Goal: Information Seeking & Learning: Learn about a topic

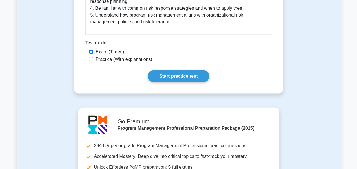
scroll to position [435, 0]
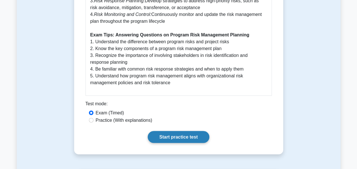
click at [173, 131] on link "Start practice test" at bounding box center [179, 137] width 62 height 12
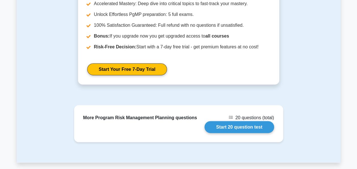
scroll to position [652, 0]
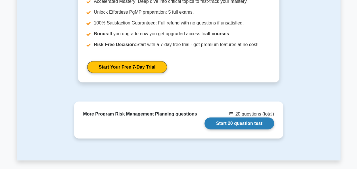
click at [245, 117] on link "Start 20 question test" at bounding box center [239, 123] width 70 height 12
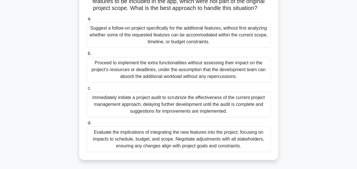
scroll to position [86, 0]
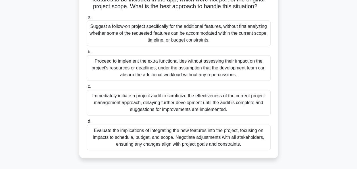
click at [223, 141] on div "Evaluate the implications of integrating the new features into the project, foc…" at bounding box center [179, 137] width 184 height 26
click at [87, 123] on input "d. Evaluate the implications of integrating the new features into the project, …" at bounding box center [87, 121] width 0 height 4
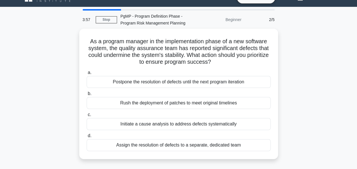
scroll to position [11, 0]
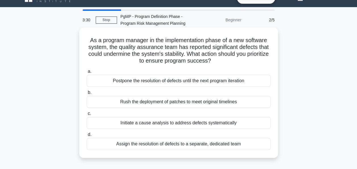
click at [194, 125] on div "Initiate a cause analysis to address defects systematically" at bounding box center [179, 123] width 184 height 12
click at [87, 115] on input "c. Initiate a cause analysis to address defects systematically" at bounding box center [87, 114] width 0 height 4
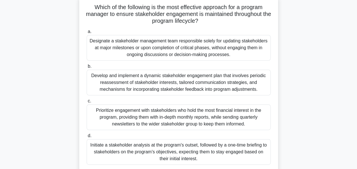
scroll to position [45, 0]
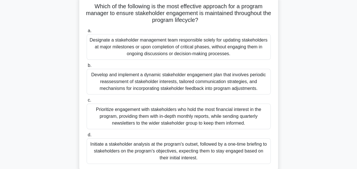
click at [222, 77] on div "Develop and implement a dynamic stakeholder engagement plan that involves perio…" at bounding box center [179, 82] width 184 height 26
click at [87, 67] on input "b. Develop and implement a dynamic stakeholder engagement plan that involves pe…" at bounding box center [87, 66] width 0 height 4
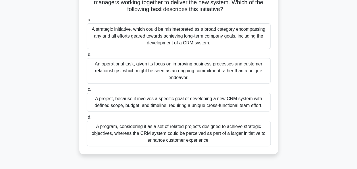
scroll to position [85, 0]
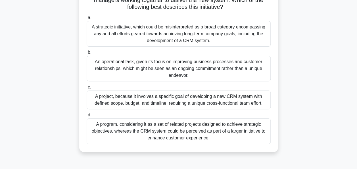
click at [163, 129] on div "A program, considering it as a set of related projects designed to achieve stra…" at bounding box center [179, 131] width 184 height 26
click at [87, 117] on input "d. A program, considering it as a set of related projects designed to achieve s…" at bounding box center [87, 115] width 0 height 4
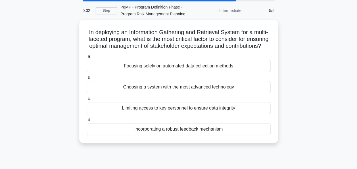
scroll to position [0, 0]
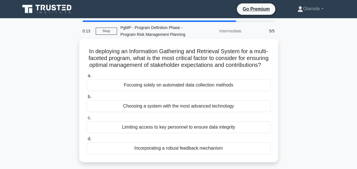
click at [229, 150] on div "Incorporating a robust feedback mechanism" at bounding box center [179, 148] width 184 height 12
click at [87, 141] on input "d. Incorporating a robust feedback mechanism" at bounding box center [87, 139] width 0 height 4
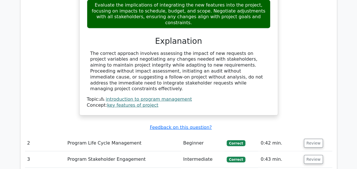
scroll to position [648, 0]
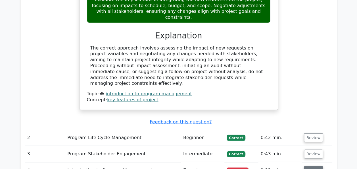
click at [308, 166] on button "Review" at bounding box center [313, 170] width 19 height 9
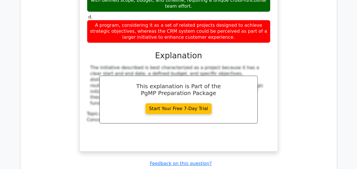
scroll to position [965, 0]
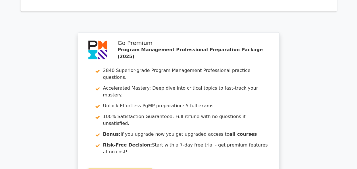
scroll to position [1477, 0]
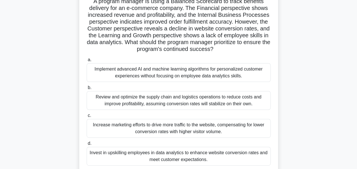
scroll to position [49, 0]
click at [163, 161] on div "Invest in upskilling employees in data analytics to enhance website conversion …" at bounding box center [179, 156] width 184 height 19
click at [87, 146] on input "d. Invest in upskilling employees in data analytics to enhance website conversi…" at bounding box center [87, 144] width 0 height 4
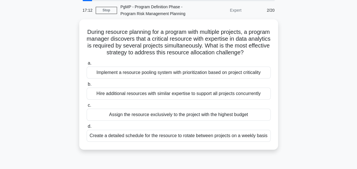
scroll to position [20, 0]
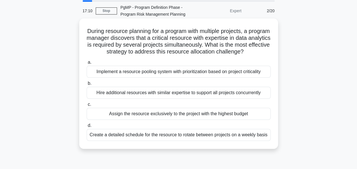
click at [251, 78] on div "Implement a resource pooling system with prioritization based on project critic…" at bounding box center [179, 72] width 184 height 12
click at [87, 64] on input "a. Implement a resource pooling system with prioritization based on project cri…" at bounding box center [87, 62] width 0 height 4
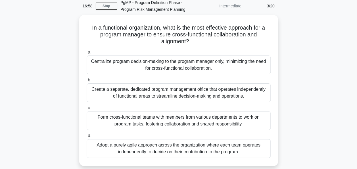
scroll to position [27, 0]
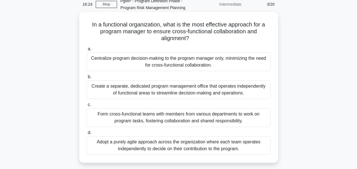
click at [205, 116] on div "Form cross-functional teams with members from various departments to work on pr…" at bounding box center [179, 117] width 184 height 19
click at [87, 107] on input "c. Form cross-functional teams with members from various departments to work on…" at bounding box center [87, 105] width 0 height 4
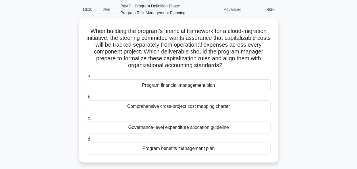
scroll to position [20, 0]
click at [183, 85] on div "Program financial management plan" at bounding box center [179, 85] width 184 height 12
click at [87, 78] on input "a. Program financial management plan" at bounding box center [87, 76] width 0 height 4
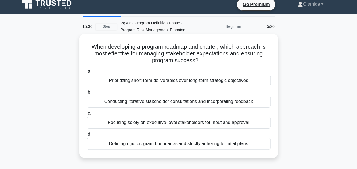
scroll to position [0, 0]
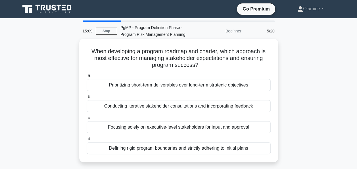
click at [250, 105] on div "Conducting iterative stakeholder consultations and incorporating feedback" at bounding box center [179, 106] width 184 height 12
click at [87, 99] on input "b. Conducting iterative stakeholder consultations and incorporating feedback" at bounding box center [87, 97] width 0 height 4
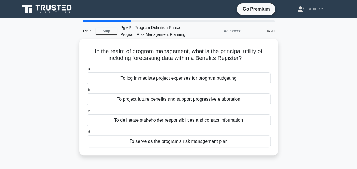
click at [213, 99] on div "To project future benefits and support progressive elaboration" at bounding box center [179, 99] width 184 height 12
click at [87, 92] on input "b. To project future benefits and support progressive elaboration" at bounding box center [87, 90] width 0 height 4
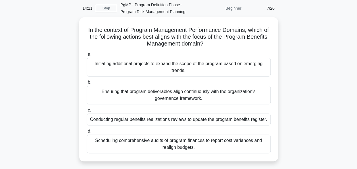
scroll to position [24, 0]
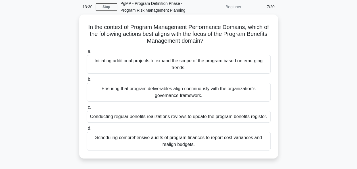
click at [194, 93] on div "Ensuring that program deliverables align continuously with the organization's g…" at bounding box center [179, 92] width 184 height 19
click at [87, 81] on input "b. Ensuring that program deliverables align continuously with the organization'…" at bounding box center [87, 80] width 0 height 4
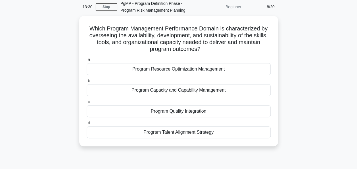
scroll to position [0, 0]
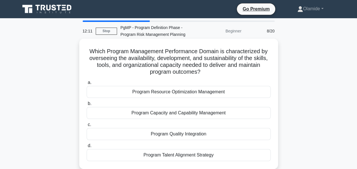
click at [194, 113] on div "Program Capacity and Capability Management" at bounding box center [179, 113] width 184 height 12
click at [87, 105] on input "b. Program Capacity and Capability Management" at bounding box center [87, 104] width 0 height 4
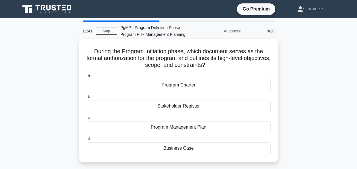
click at [184, 86] on div "Program Charter" at bounding box center [179, 85] width 184 height 12
click at [87, 78] on input "a. Program Charter" at bounding box center [87, 76] width 0 height 4
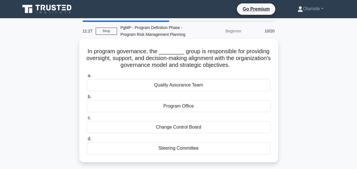
click at [175, 148] on div "Steering Committee" at bounding box center [179, 148] width 184 height 12
click at [87, 141] on input "d. Steering Committee" at bounding box center [87, 139] width 0 height 4
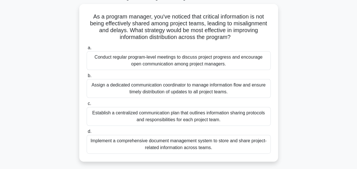
scroll to position [36, 0]
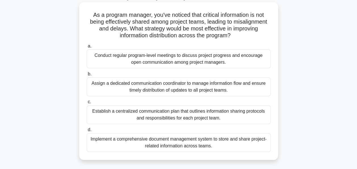
click at [241, 119] on div "Establish a centralized communication plan that outlines information sharing pr…" at bounding box center [179, 114] width 184 height 19
click at [87, 104] on input "c. Establish a centralized communication plan that outlines information sharing…" at bounding box center [87, 102] width 0 height 4
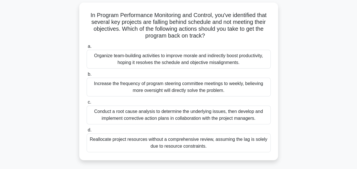
scroll to position [38, 0]
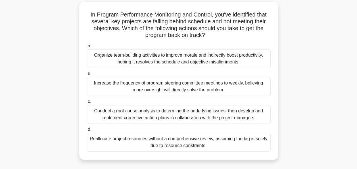
drag, startPoint x: 354, startPoint y: 72, endPoint x: 323, endPoint y: 51, distance: 37.9
click at [323, 51] on main "10:07 Stop PgMP - Program Definition Phase - Program Risk Management Planning A…" at bounding box center [178, 124] width 357 height 289
drag, startPoint x: 323, startPoint y: 51, endPoint x: 291, endPoint y: 42, distance: 33.4
click at [291, 42] on div "In Program Performance Monitoring and Control, you've identified that several k…" at bounding box center [179, 84] width 324 height 164
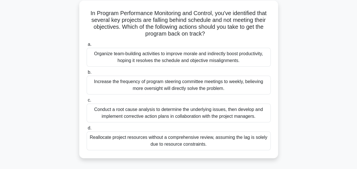
click at [239, 114] on div "Conduct a root cause analysis to determine the underlying issues, then develop …" at bounding box center [179, 112] width 184 height 19
click at [87, 102] on input "c. Conduct a root cause analysis to determine the underlying issues, then devel…" at bounding box center [87, 100] width 0 height 4
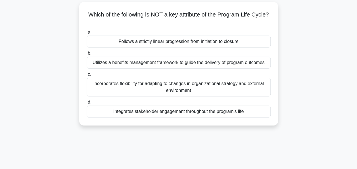
scroll to position [0, 0]
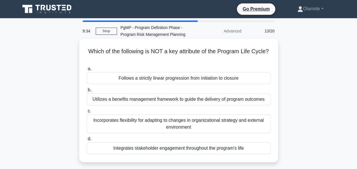
click at [176, 76] on div "Follows a strictly linear progression from initiation to closure" at bounding box center [179, 78] width 184 height 12
click at [87, 71] on input "a. Follows a strictly linear progression from initiation to closure" at bounding box center [87, 69] width 0 height 4
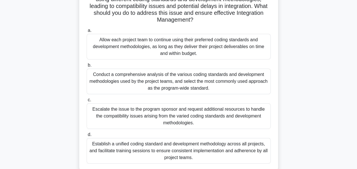
scroll to position [72, 0]
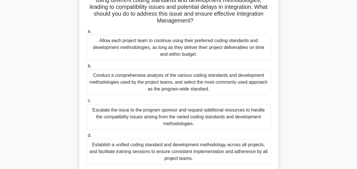
click at [236, 149] on div "Establish a unified coding standard and development methodology across all proj…" at bounding box center [179, 152] width 184 height 26
click at [87, 137] on input "d. Establish a unified coding standard and development methodology across all p…" at bounding box center [87, 135] width 0 height 4
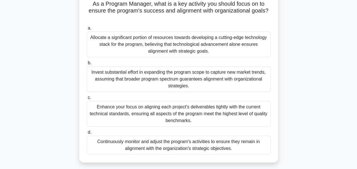
scroll to position [49, 0]
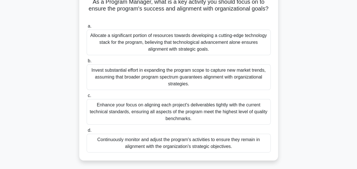
click at [214, 141] on div "Continuously monitor and adjust the program's activities to ensure they remain …" at bounding box center [179, 142] width 184 height 19
click at [87, 132] on input "d. Continuously monitor and adjust the program's activities to ensure they rema…" at bounding box center [87, 130] width 0 height 4
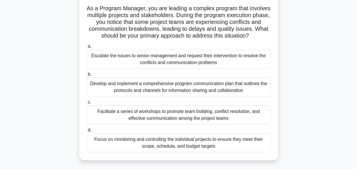
scroll to position [45, 0]
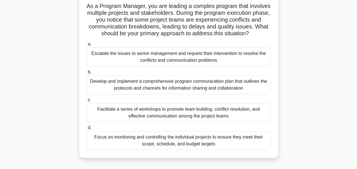
click at [251, 90] on div "Develop and implement a comprehensive program communication plan that outlines …" at bounding box center [179, 84] width 184 height 19
click at [87, 74] on input "b. Develop and implement a comprehensive program communication plan that outlin…" at bounding box center [87, 72] width 0 height 4
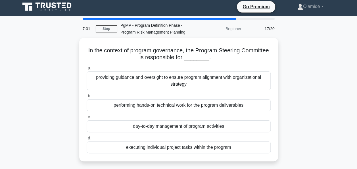
scroll to position [0, 0]
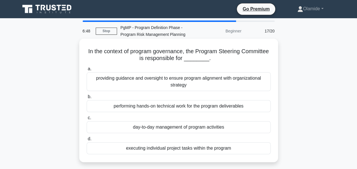
click at [245, 81] on div "providing guidance and oversight to ensure program alignment with organizationa…" at bounding box center [179, 81] width 184 height 19
click at [87, 71] on input "a. providing guidance and oversight to ensure program alignment with organizati…" at bounding box center [87, 69] width 0 height 4
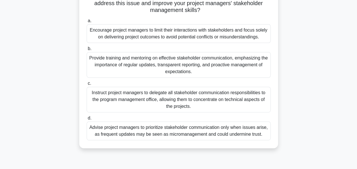
scroll to position [80, 0]
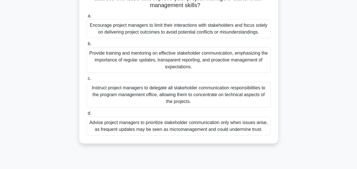
click at [230, 62] on div "Provide training and mentoring on effective stakeholder communication, emphasiz…" at bounding box center [179, 60] width 184 height 26
click at [87, 46] on input "b. Provide training and mentoring on effective stakeholder communication, empha…" at bounding box center [87, 44] width 0 height 4
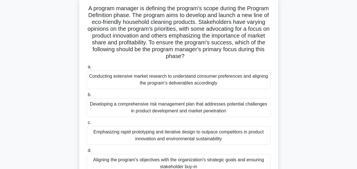
scroll to position [45, 0]
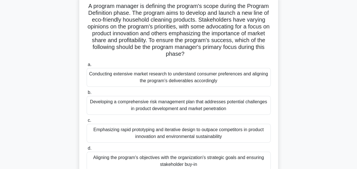
click at [254, 159] on div "Aligning the program's objectives with the organization's strategic goals and e…" at bounding box center [179, 160] width 184 height 19
click at [87, 150] on input "d. Aligning the program's objectives with the organization's strategic goals an…" at bounding box center [87, 148] width 0 height 4
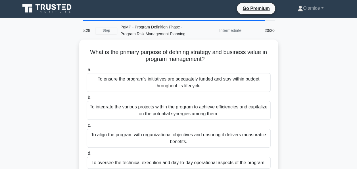
scroll to position [0, 0]
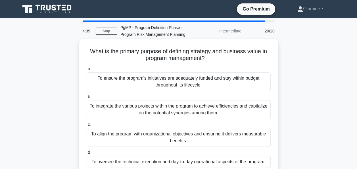
click at [224, 137] on div "To align the program with organizational objectives and ensuring it delivers me…" at bounding box center [179, 137] width 184 height 19
click at [87, 126] on input "c. To align the program with organizational objectives and ensuring it delivers…" at bounding box center [87, 125] width 0 height 4
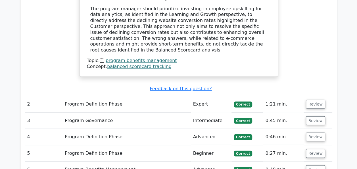
scroll to position [721, 0]
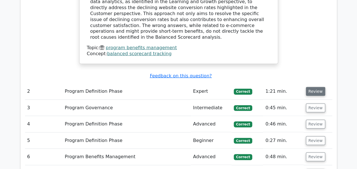
click at [308, 87] on button "Review" at bounding box center [315, 91] width 19 height 9
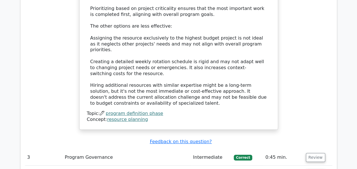
scroll to position [1056, 0]
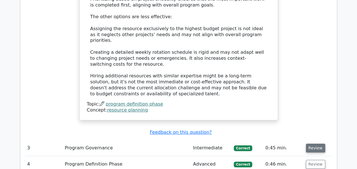
click at [316, 143] on button "Review" at bounding box center [315, 147] width 19 height 9
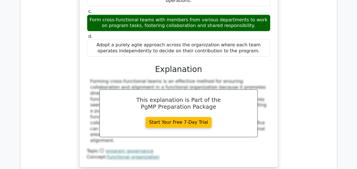
scroll to position [1322, 0]
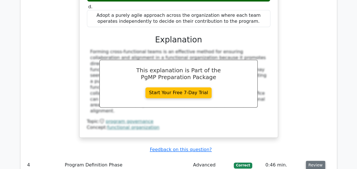
click at [314, 160] on button "Review" at bounding box center [315, 164] width 19 height 9
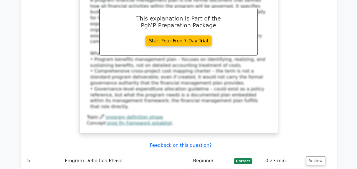
scroll to position [1673, 0]
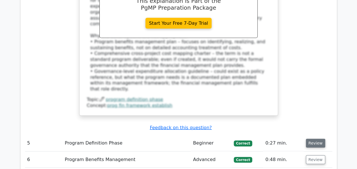
click at [307, 139] on button "Review" at bounding box center [315, 143] width 19 height 9
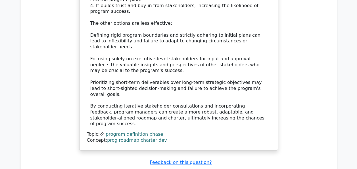
scroll to position [2021, 0]
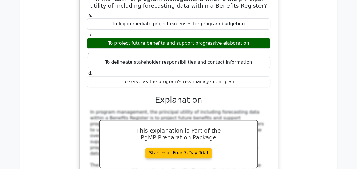
scroll to position [2228, 0]
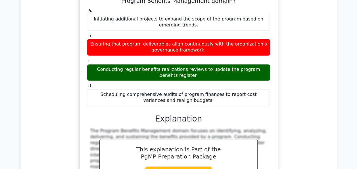
scroll to position [2596, 0]
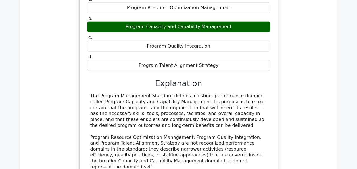
scroll to position [2878, 0]
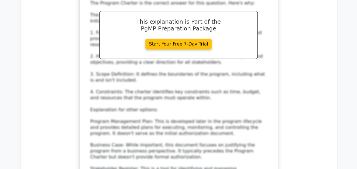
scroll to position [3253, 0]
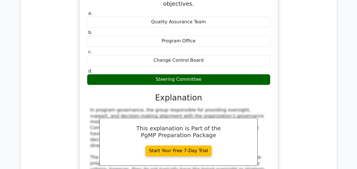
scroll to position [3490, 0]
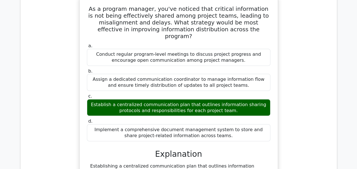
scroll to position [3751, 0]
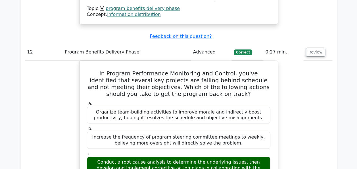
scroll to position [4080, 0]
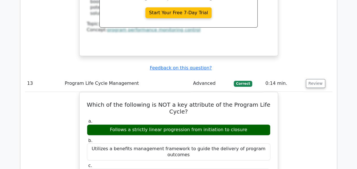
scroll to position [4342, 0]
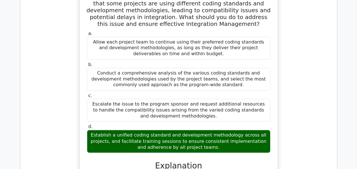
scroll to position [4697, 0]
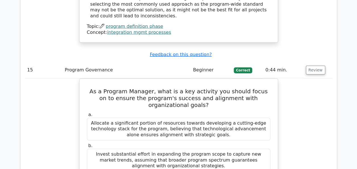
scroll to position [4970, 0]
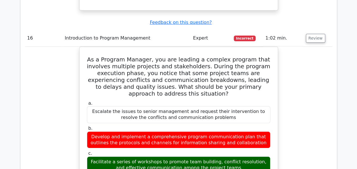
scroll to position [5281, 0]
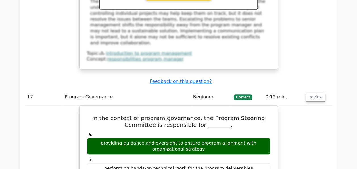
scroll to position [5542, 0]
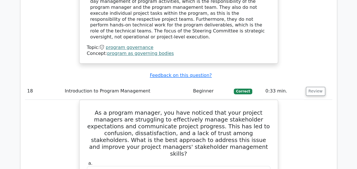
scroll to position [5803, 0]
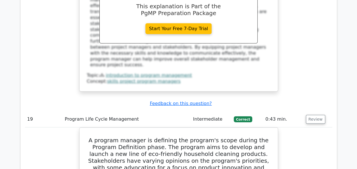
scroll to position [6121, 0]
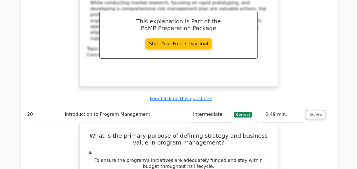
scroll to position [6436, 0]
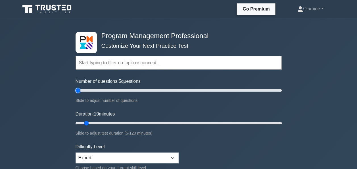
type input "5"
click at [78, 91] on input "Number of questions: 5 questions" at bounding box center [179, 90] width 206 height 7
